Goal: Information Seeking & Learning: Check status

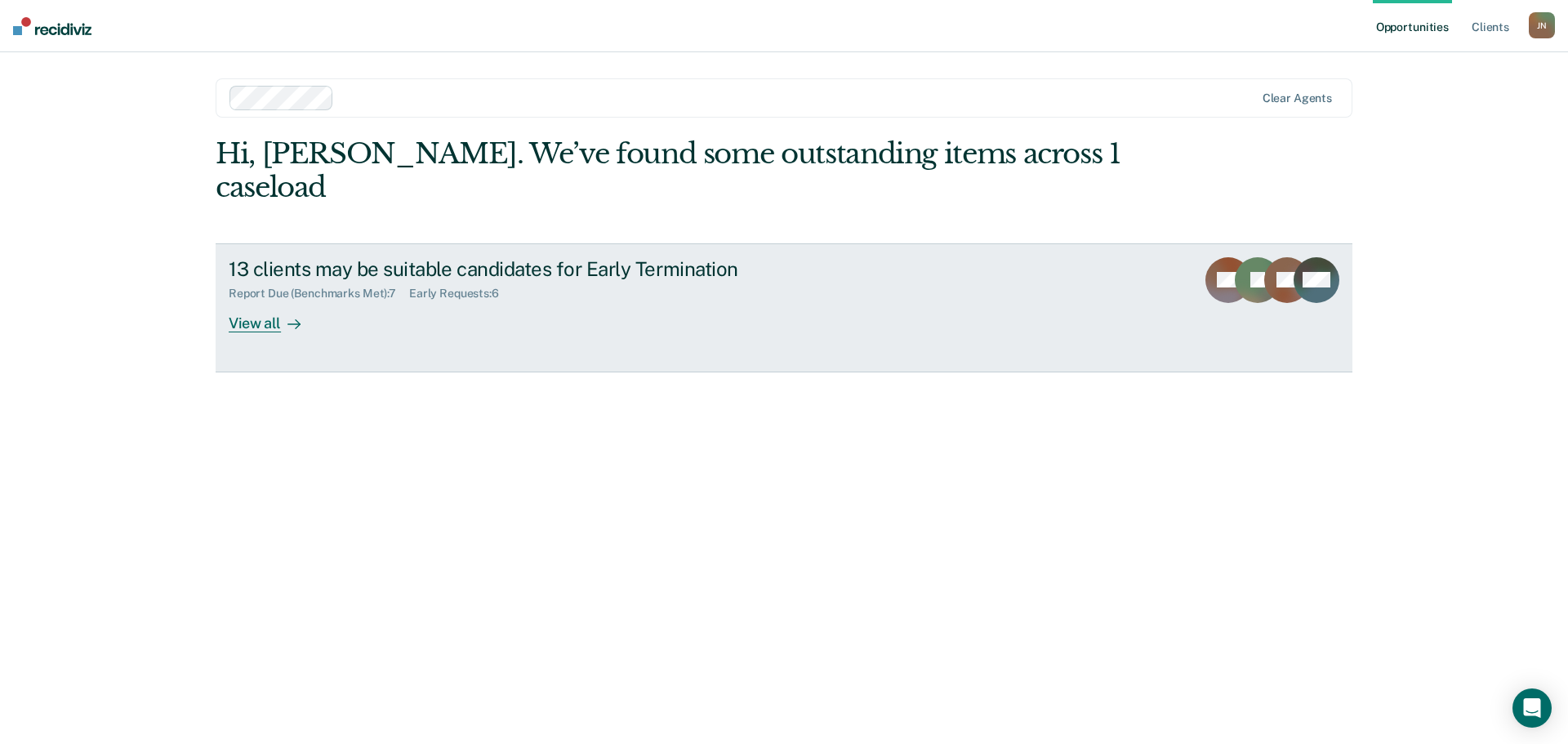
click at [285, 314] on div at bounding box center [290, 323] width 20 height 19
